Goal: Obtain resource: Download file/media

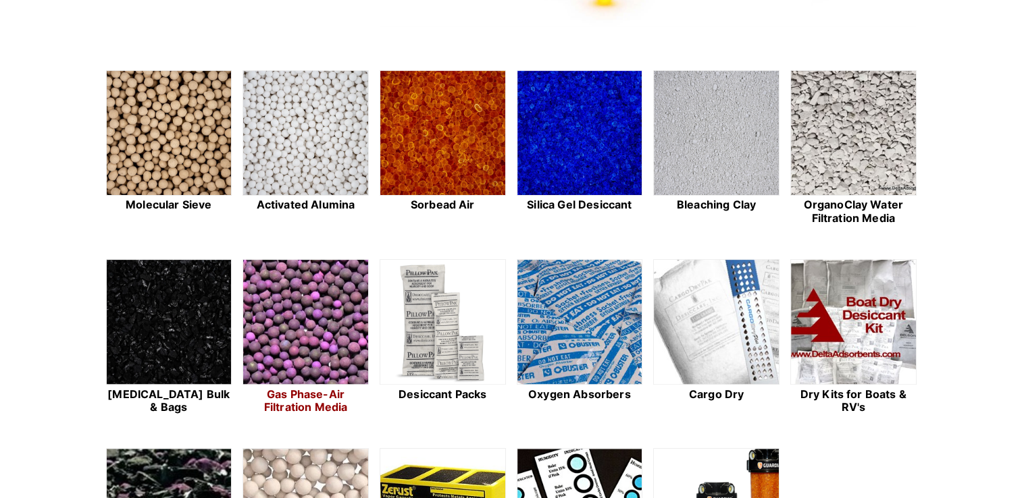
scroll to position [473, 0]
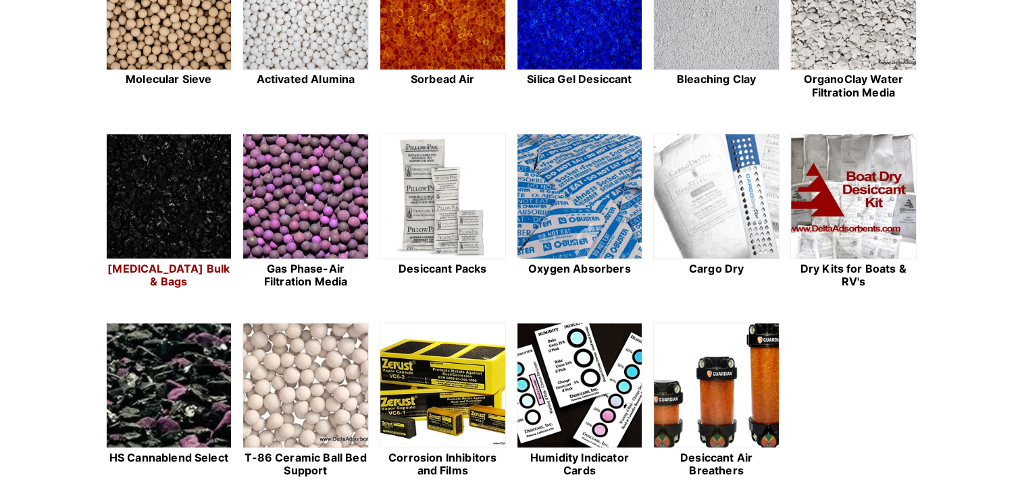
click at [176, 214] on img at bounding box center [169, 197] width 125 height 126
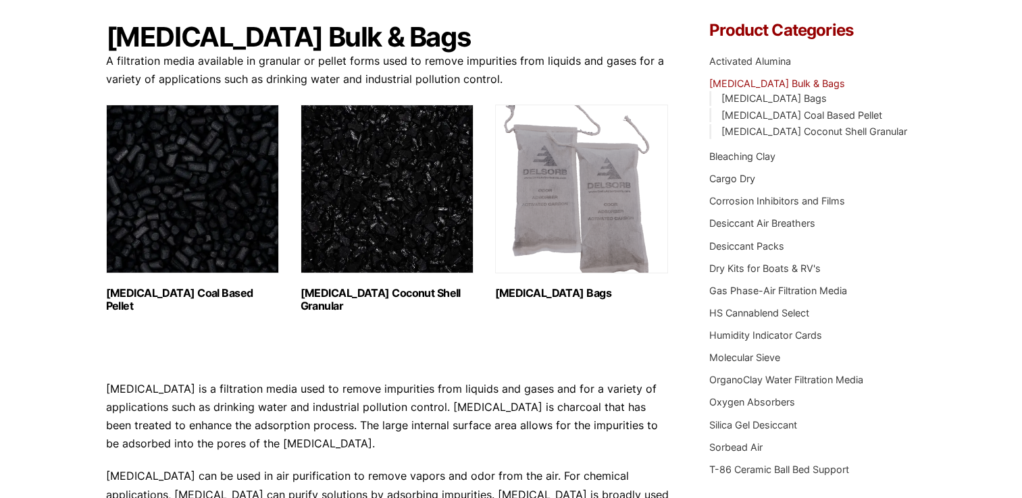
scroll to position [135, 0]
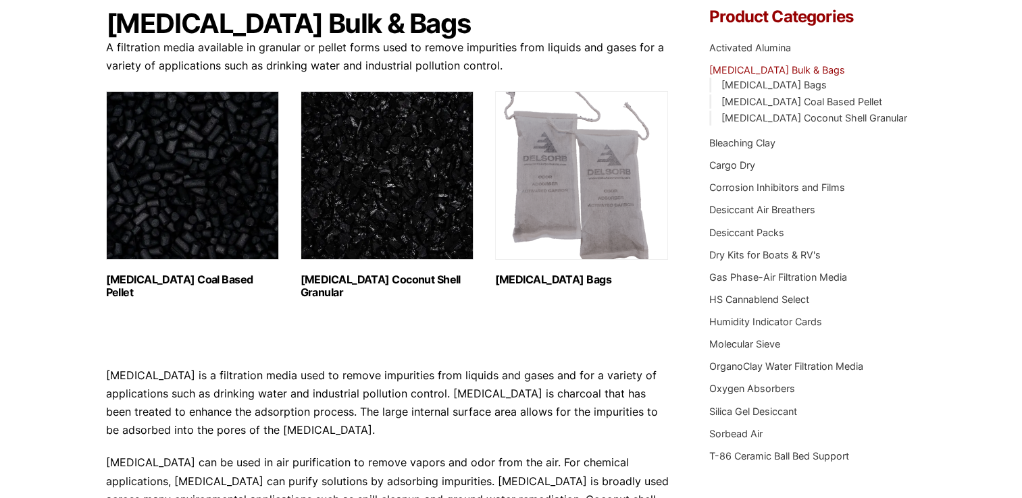
click at [419, 215] on img "Visit product category Activated Carbon Coconut Shell Granular" at bounding box center [387, 175] width 173 height 169
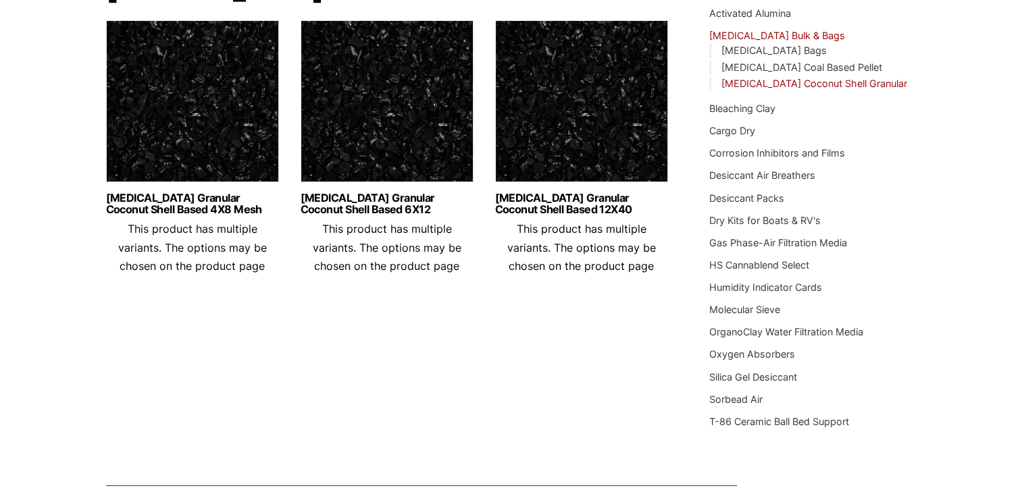
scroll to position [203, 0]
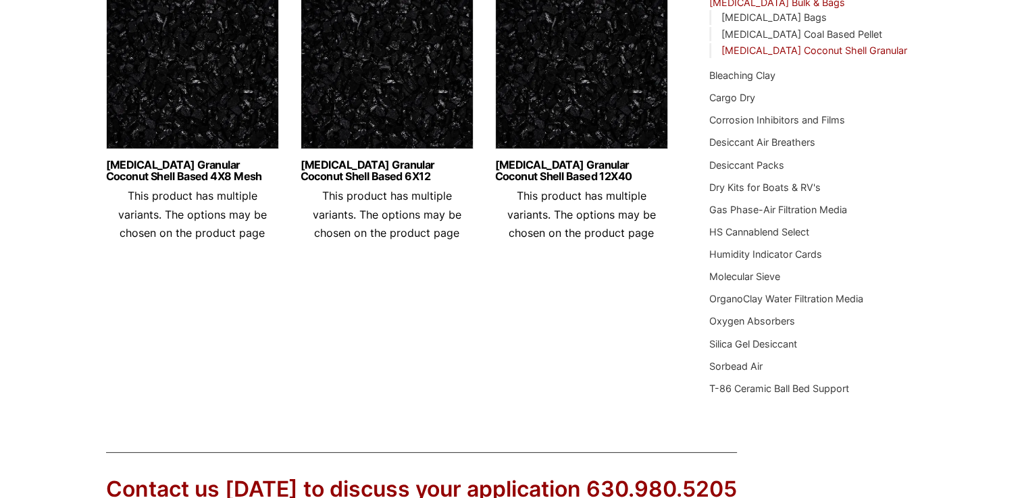
click at [212, 114] on img at bounding box center [192, 71] width 173 height 169
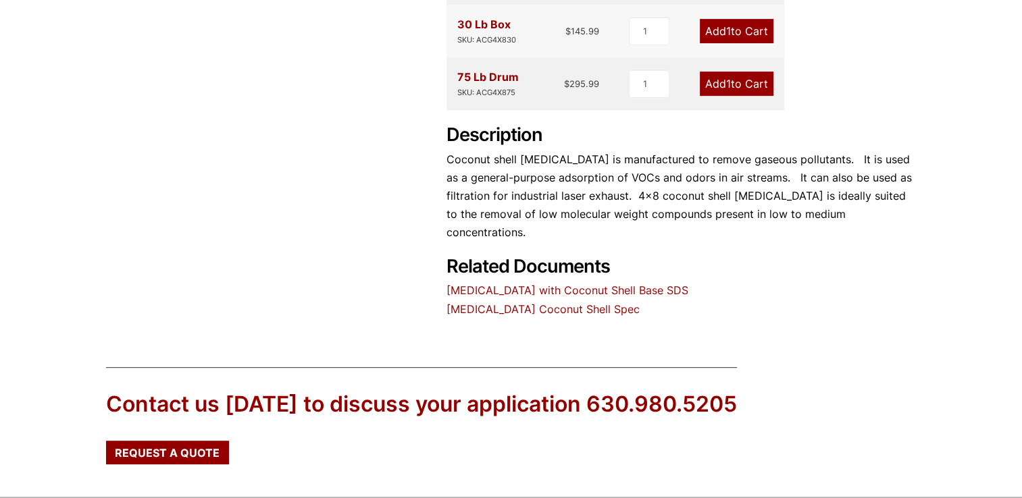
scroll to position [540, 0]
click at [540, 283] on link "Activated Carbon with Coconut Shell Base SDS" at bounding box center [567, 290] width 242 height 14
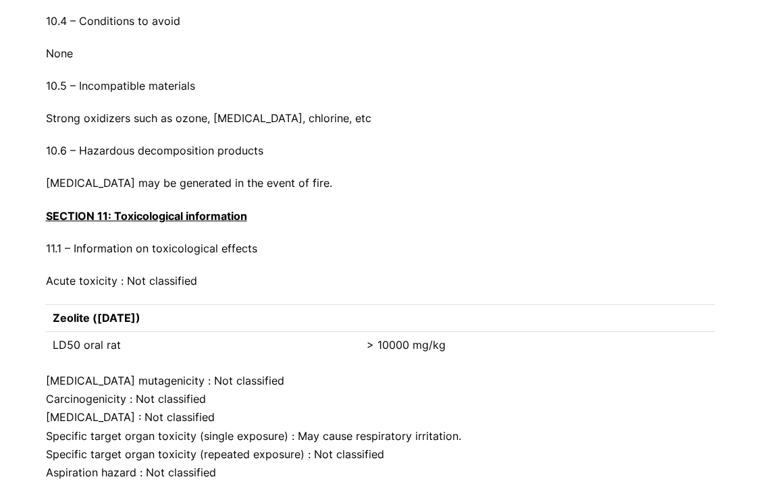
scroll to position [4052, 0]
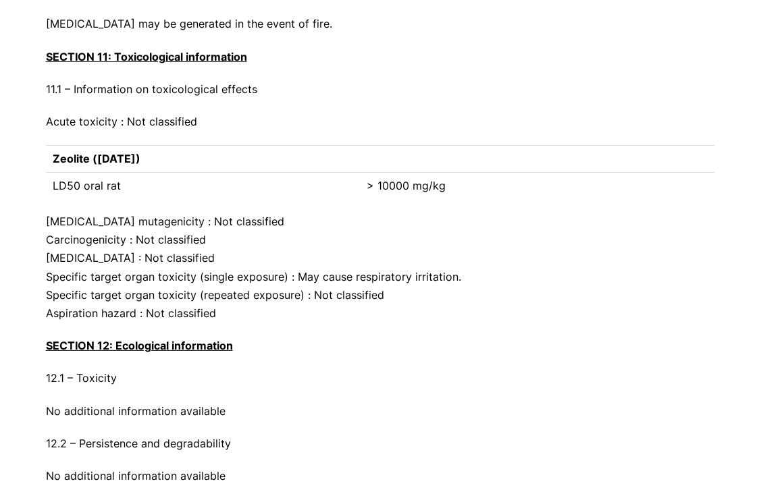
drag, startPoint x: 599, startPoint y: 126, endPoint x: 455, endPoint y: 3, distance: 188.8
click at [599, 126] on p "Acute toxicity : Not classified" at bounding box center [381, 122] width 670 height 18
